Goal: Information Seeking & Learning: Check status

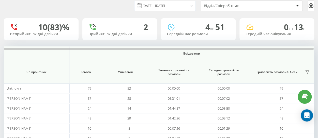
scroll to position [3, 0]
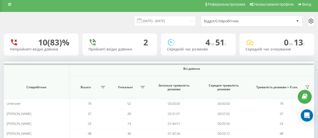
click at [12, 7] on link at bounding box center [9, 4] width 9 height 7
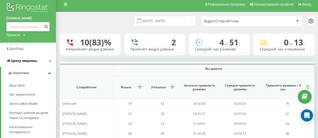
click at [23, 61] on span "Центр звернень" at bounding box center [24, 61] width 26 height 4
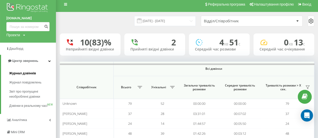
click at [22, 74] on span "Журнал дзвінків" at bounding box center [22, 73] width 27 height 5
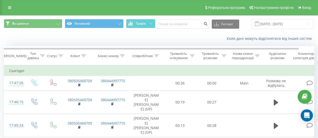
click at [180, 24] on input at bounding box center [182, 24] width 54 height 9
type input "380676197705"
click at [204, 25] on icon "submit" at bounding box center [206, 23] width 4 height 3
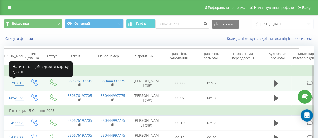
click at [14, 85] on div "17:07:16" at bounding box center [14, 83] width 10 height 10
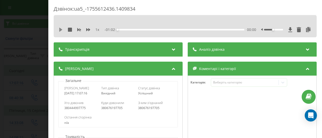
click at [59, 30] on icon at bounding box center [60, 30] width 3 height 4
click at [211, 112] on div at bounding box center [252, 124] width 128 height 61
